Goal: Task Accomplishment & Management: Manage account settings

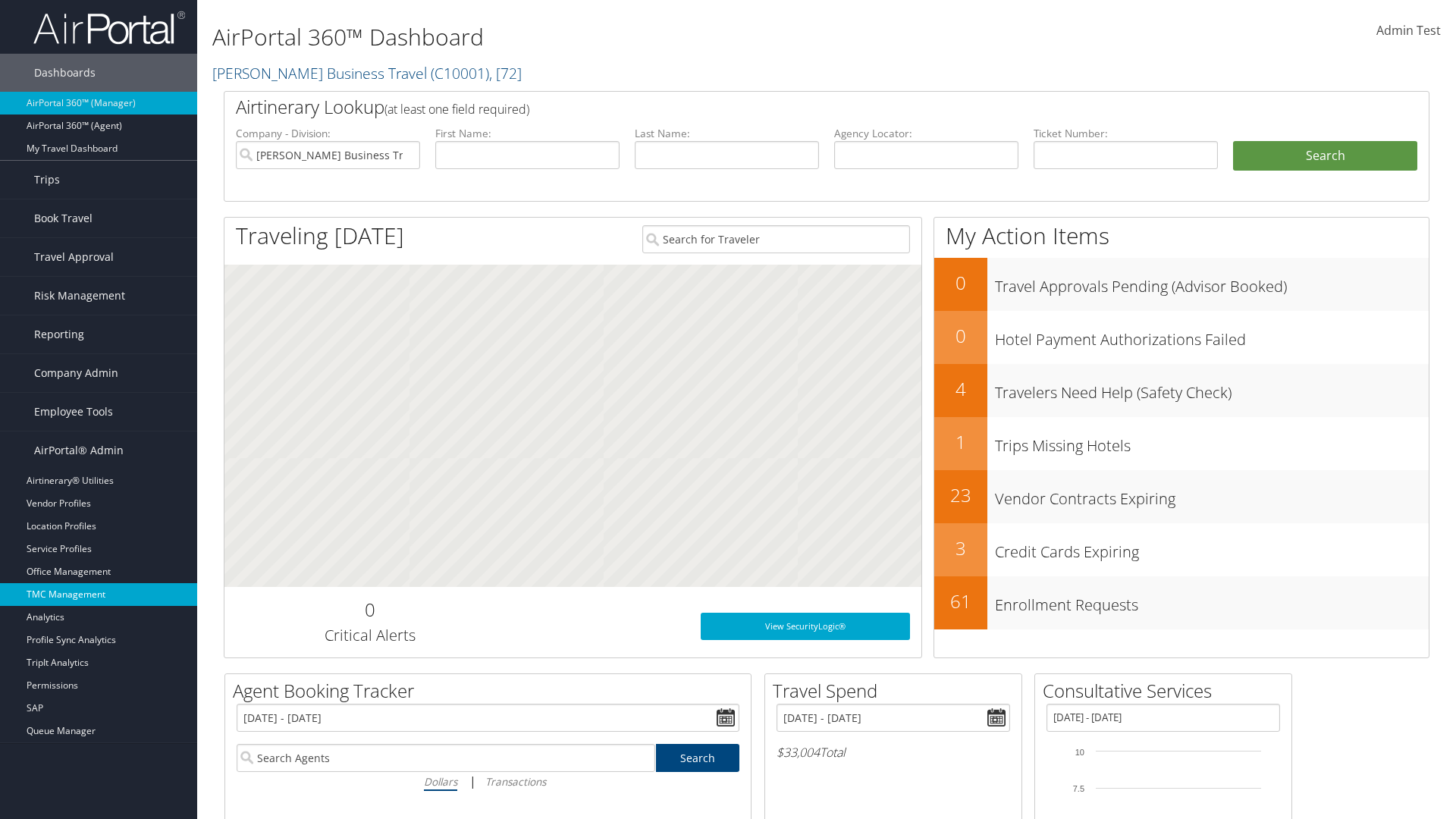
click at [99, 594] on link "TMC Management" at bounding box center [99, 594] width 197 height 23
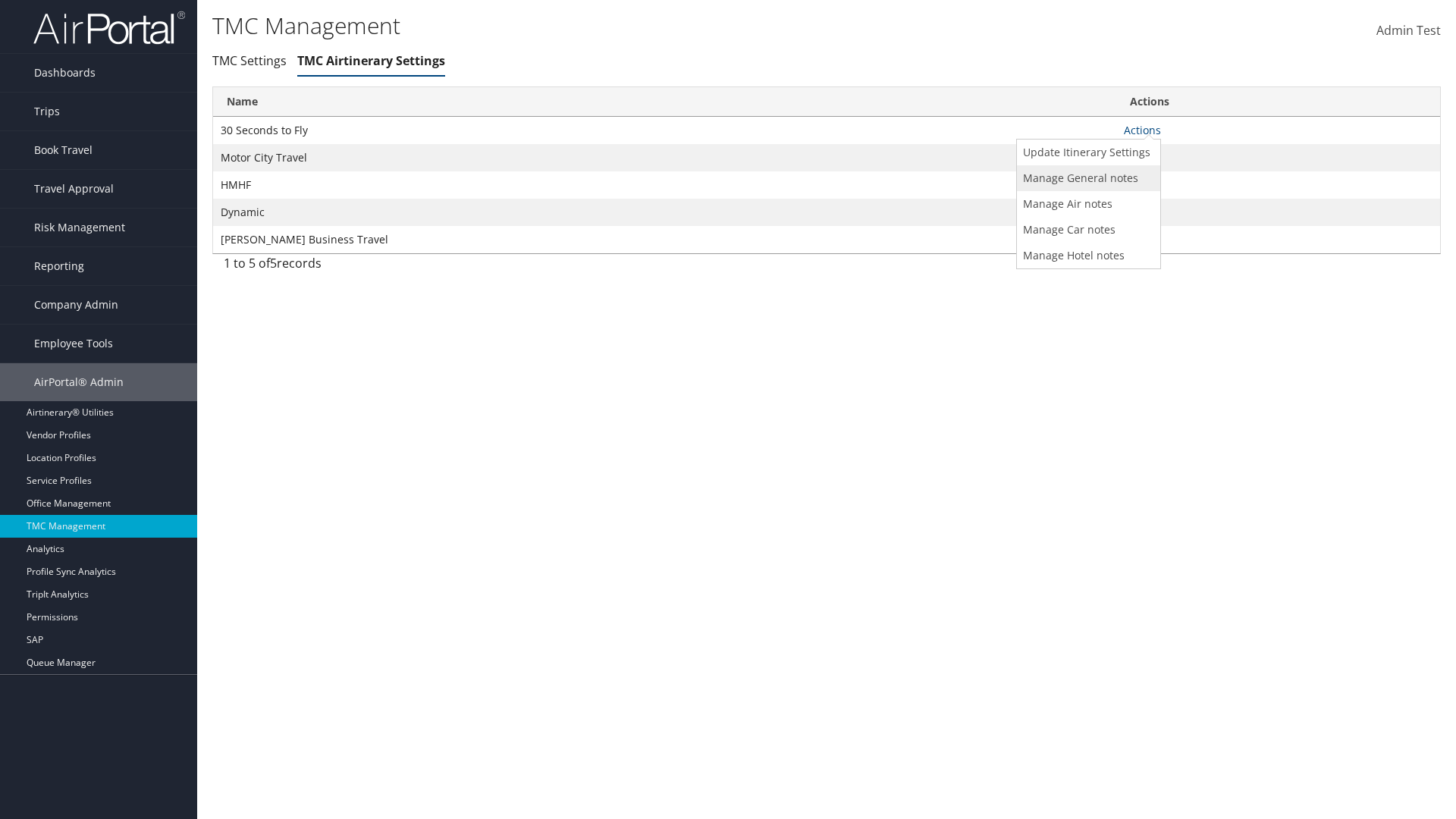
click at [1086, 177] on link "Manage General notes" at bounding box center [1086, 178] width 140 height 26
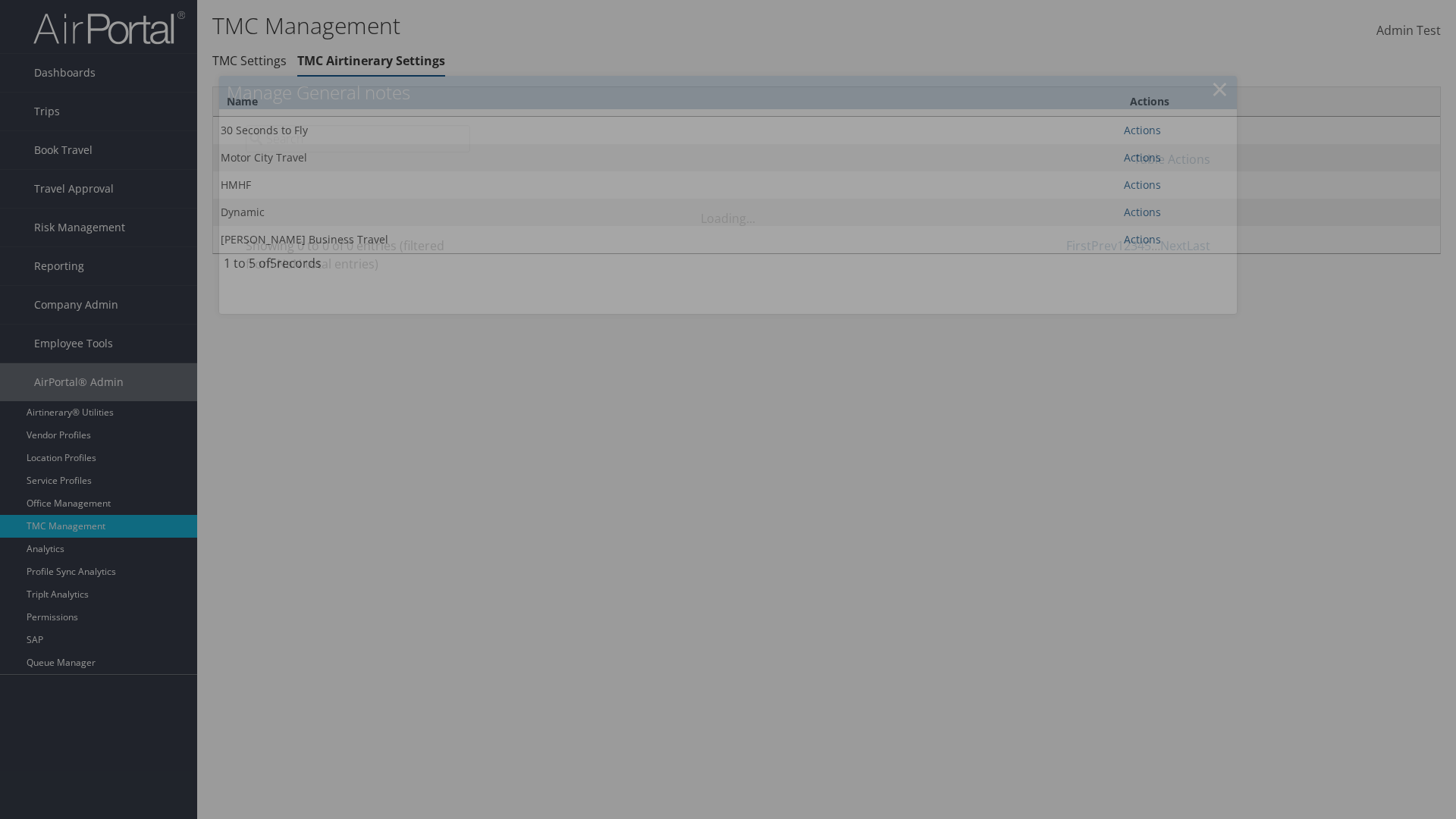
click at [1172, 159] on link "Table Actions" at bounding box center [1172, 159] width 77 height 16
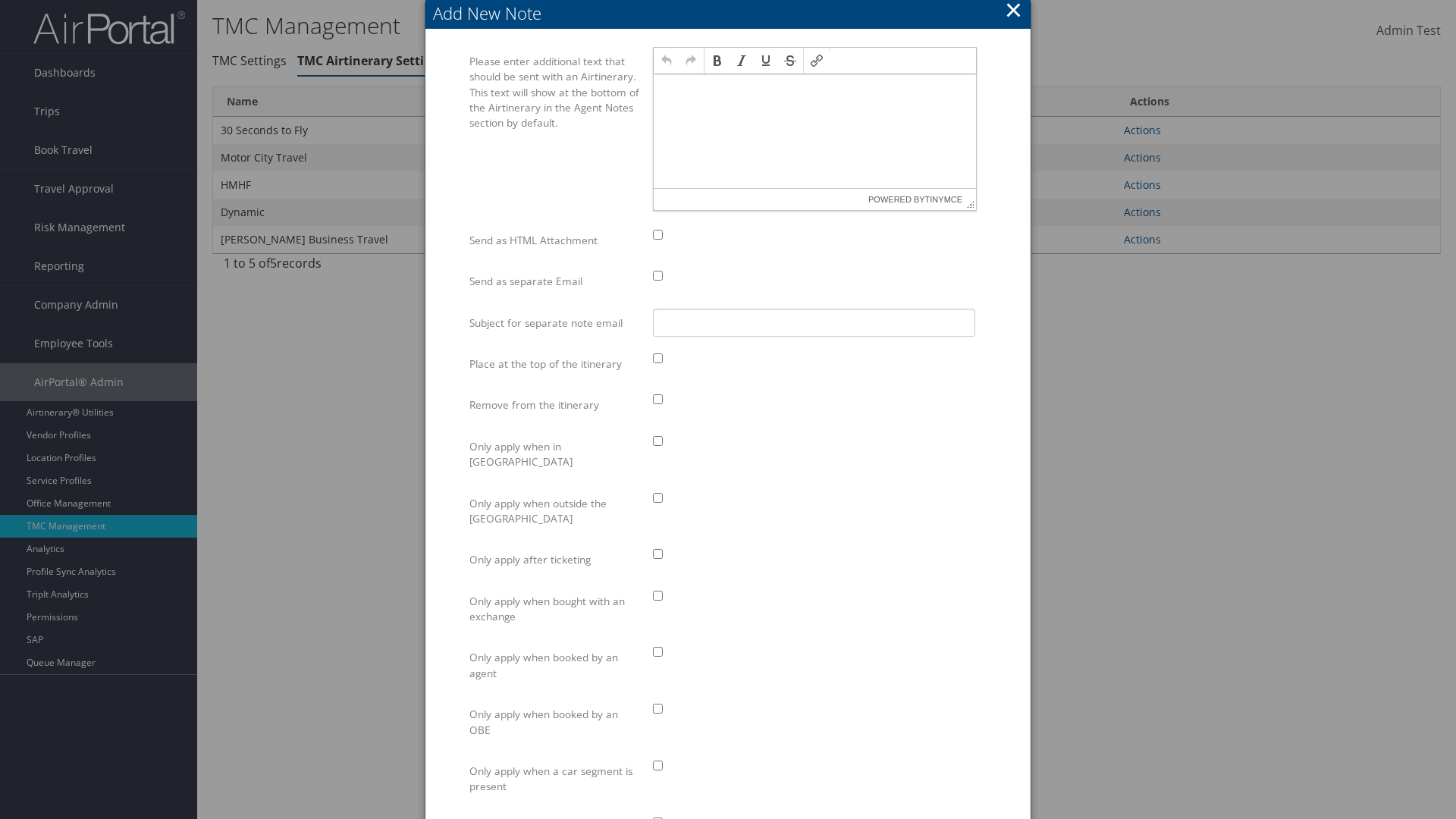
click at [814, 88] on p at bounding box center [815, 89] width 310 height 12
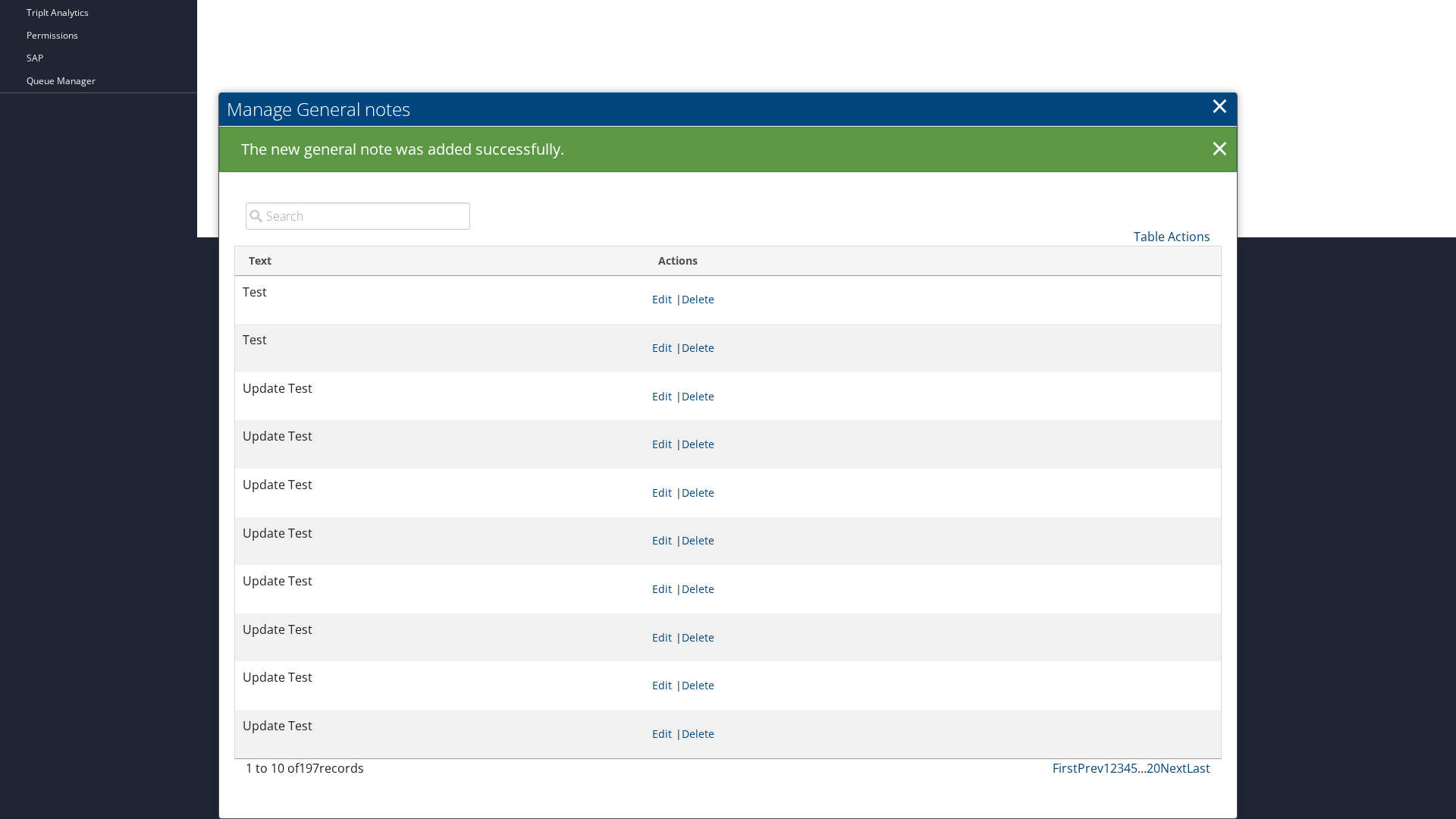
scroll to position [582, 0]
type input "Test"
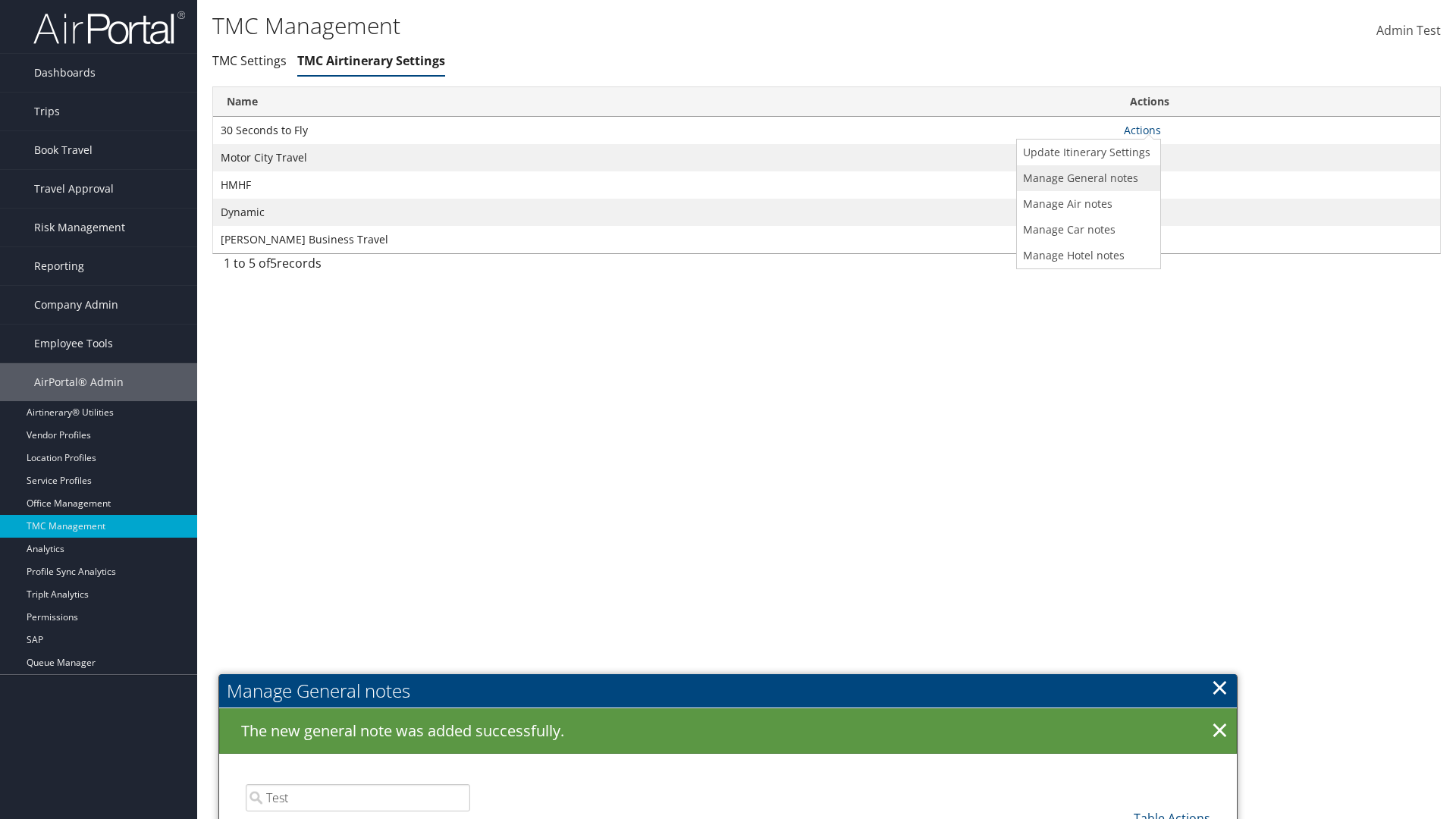
click at [1086, 177] on link "Manage General notes" at bounding box center [1086, 178] width 140 height 26
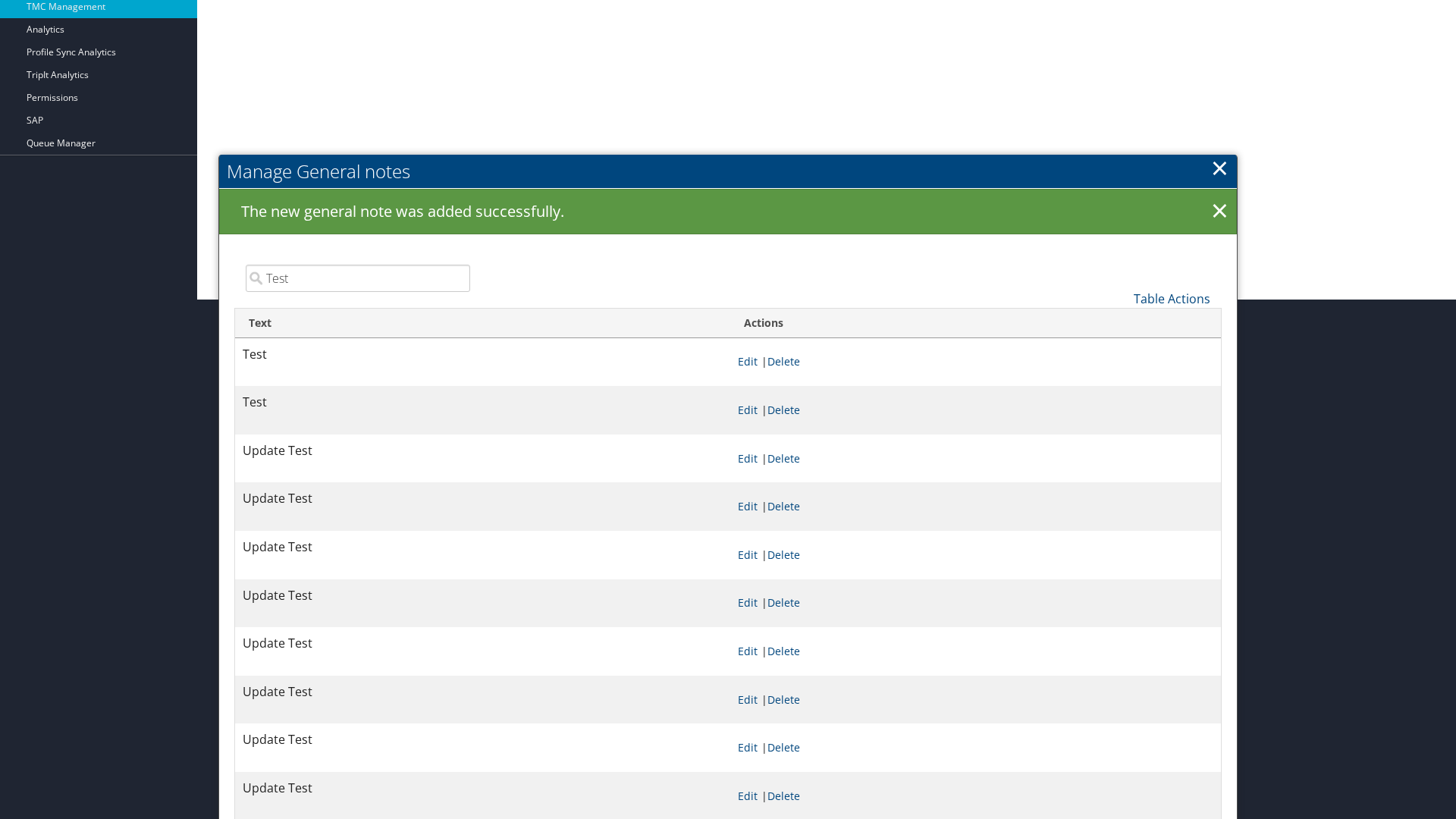
scroll to position [582, 0]
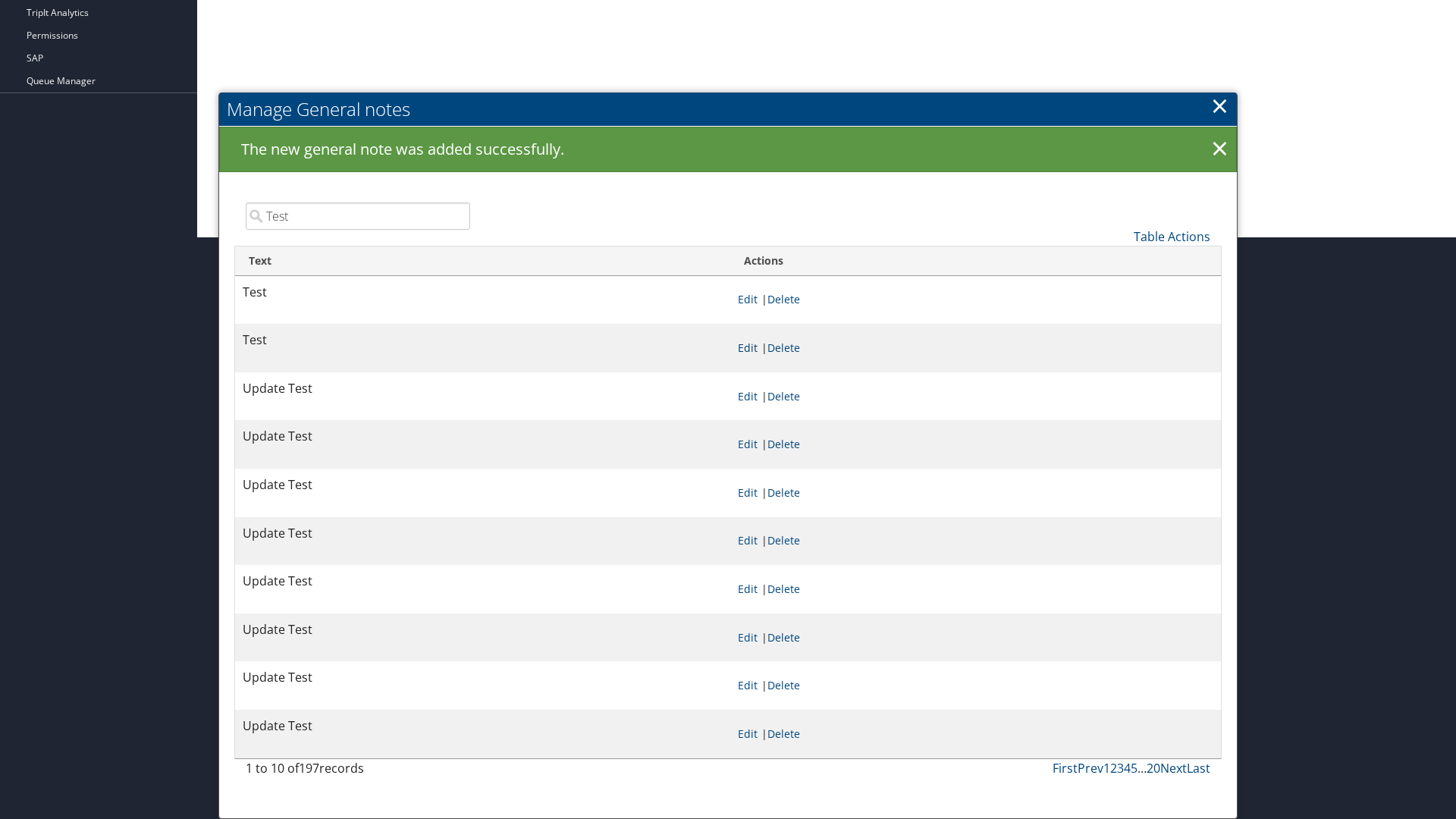
click at [747, 348] on link "Edit" at bounding box center [748, 348] width 20 height 15
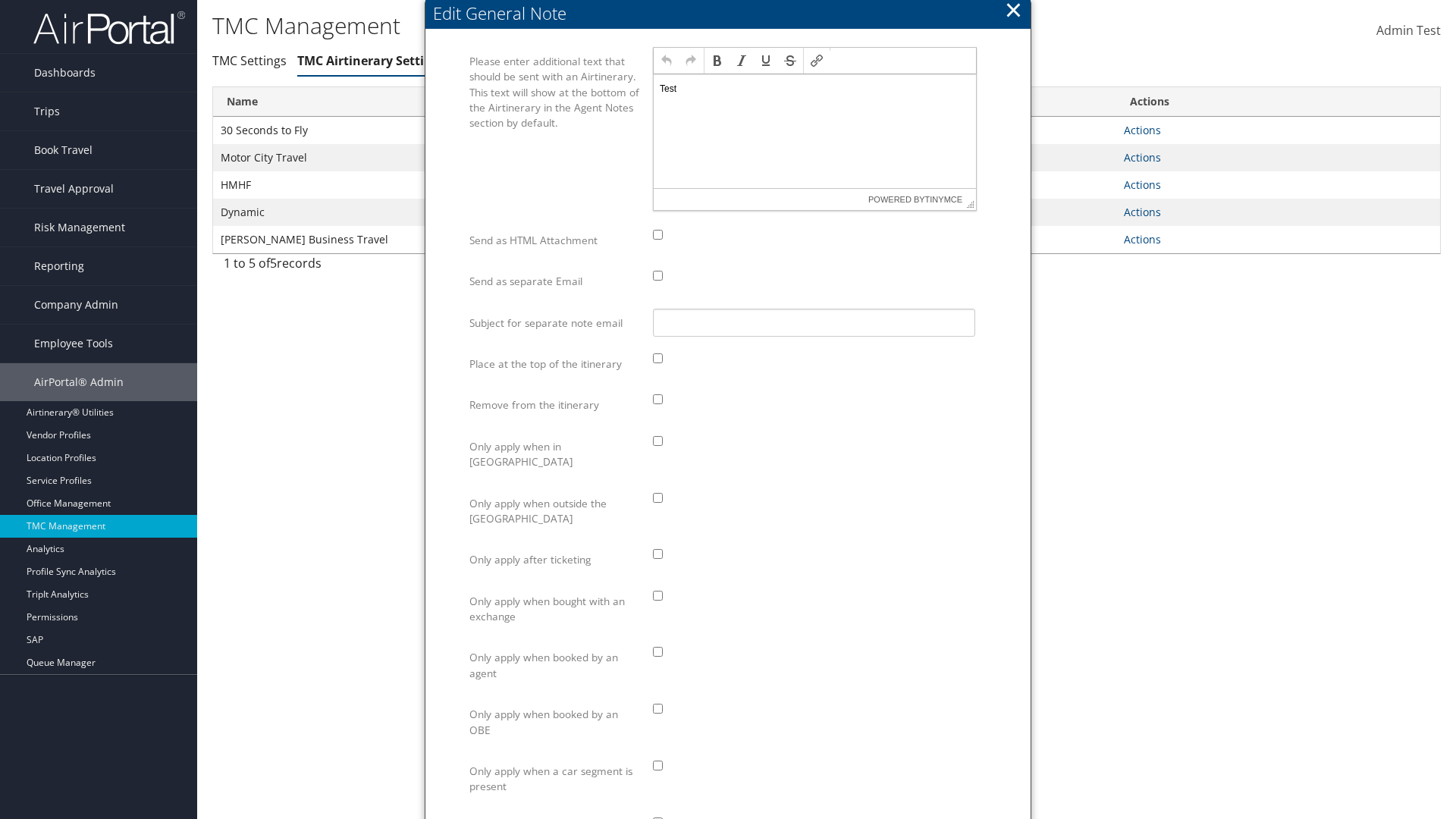
scroll to position [0, 0]
click at [814, 88] on p "Test" at bounding box center [815, 89] width 310 height 12
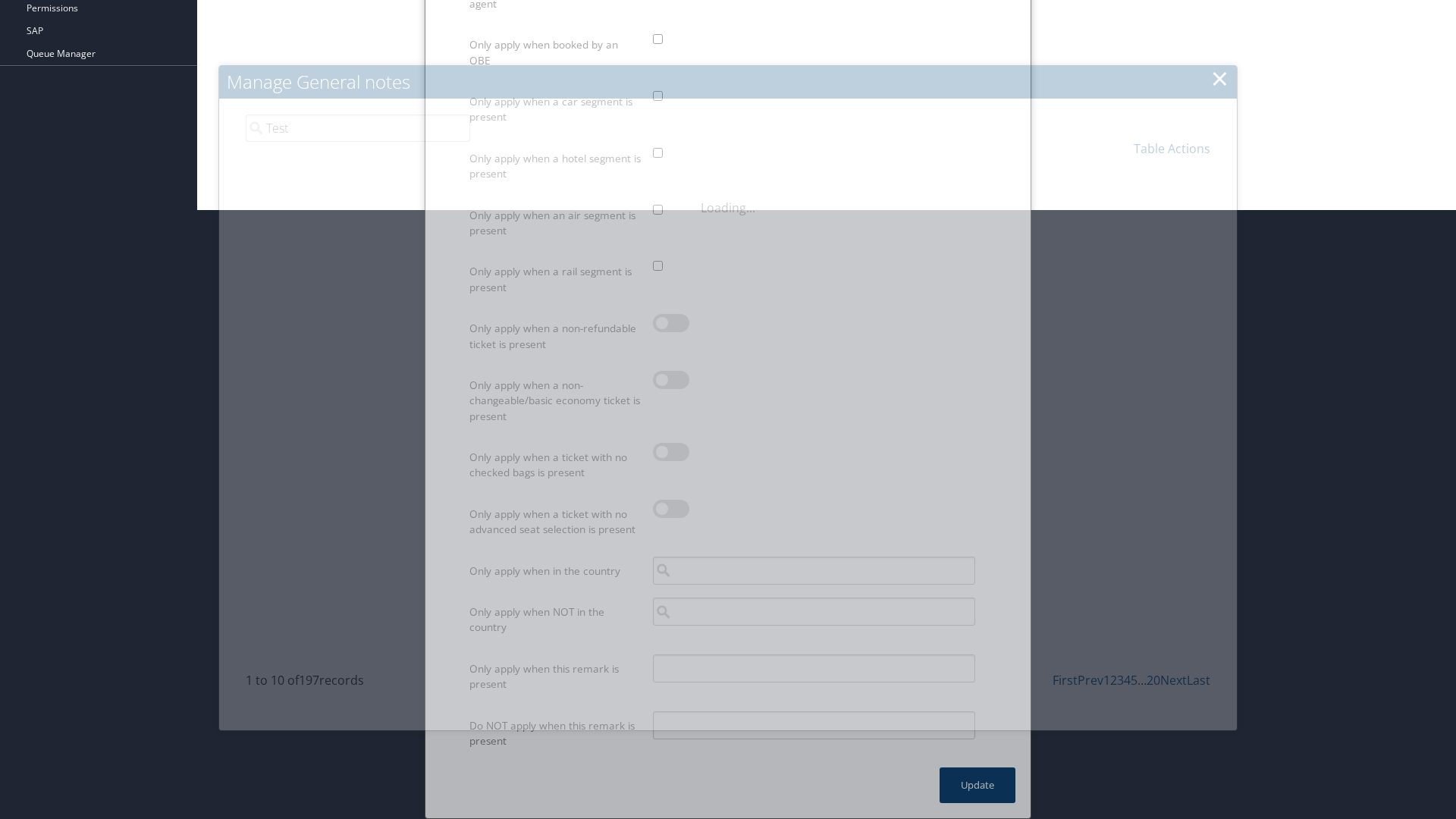
scroll to position [521, 0]
